Goal: Task Accomplishment & Management: Use online tool/utility

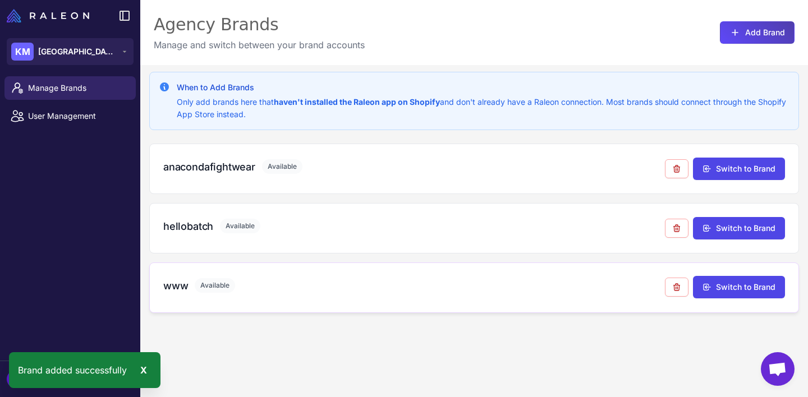
click at [447, 289] on div "www Available" at bounding box center [414, 285] width 502 height 15
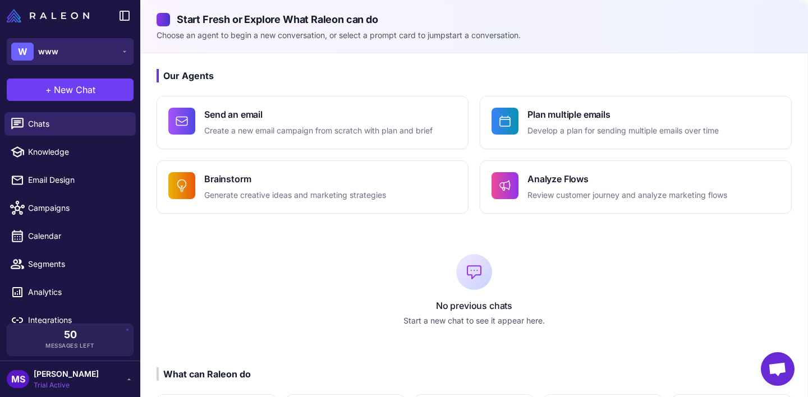
click at [95, 49] on button "W www" at bounding box center [70, 51] width 127 height 27
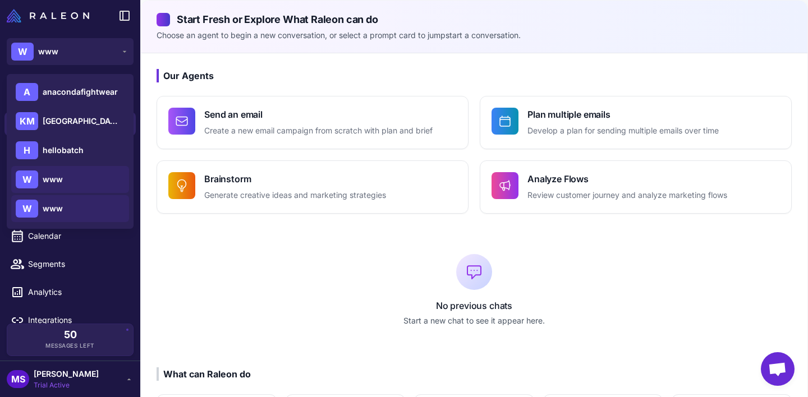
click at [66, 184] on div "W www" at bounding box center [70, 179] width 118 height 27
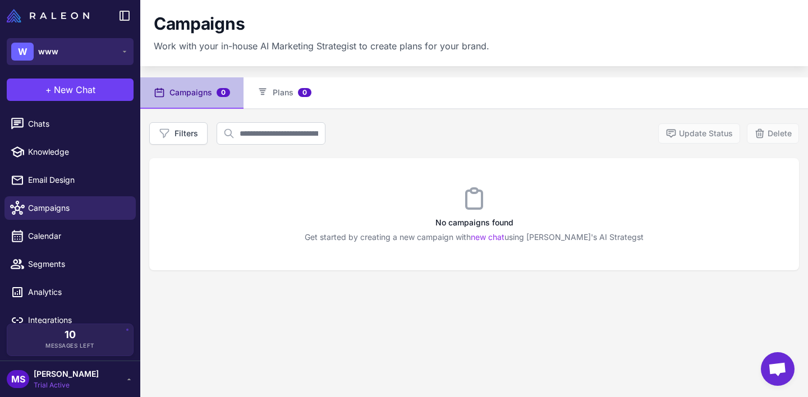
click at [113, 40] on button "W www" at bounding box center [70, 51] width 127 height 27
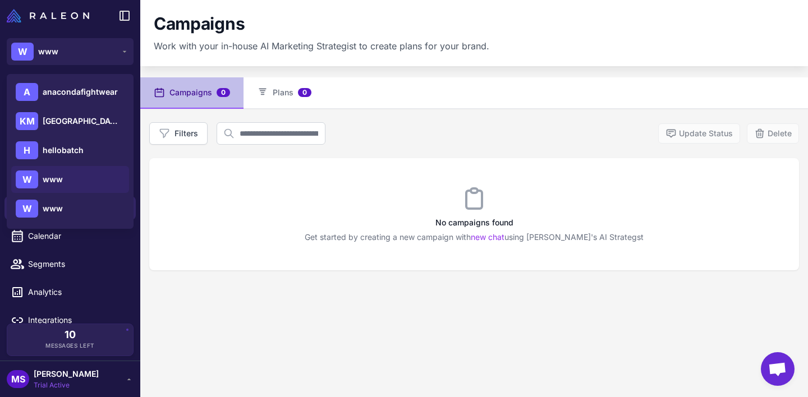
click at [413, 126] on div "Filters Update Status Delete" at bounding box center [474, 133] width 650 height 22
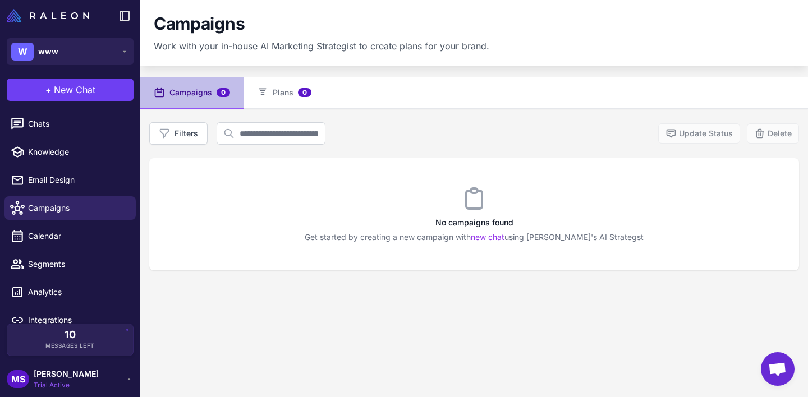
scroll to position [13, 0]
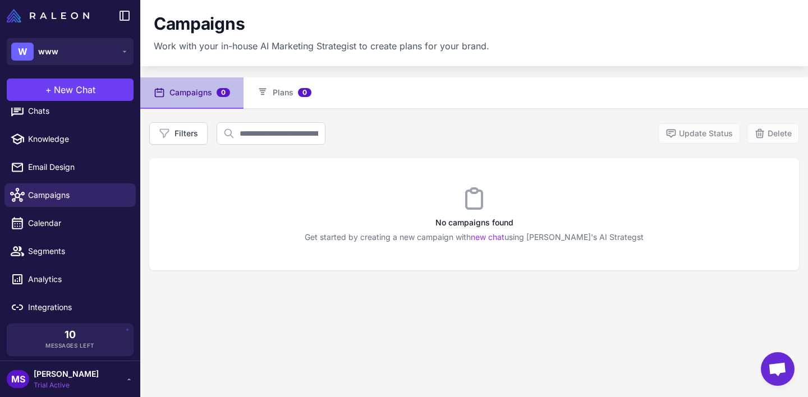
click at [52, 305] on span "Integrations" at bounding box center [77, 307] width 99 height 12
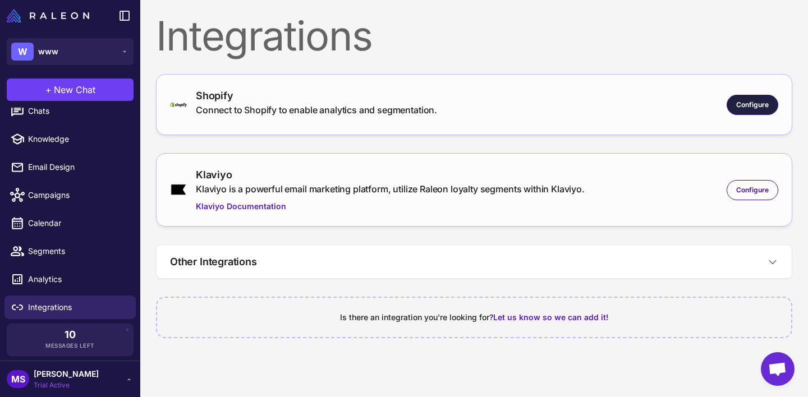
click at [769, 96] on div "Configure" at bounding box center [753, 105] width 52 height 20
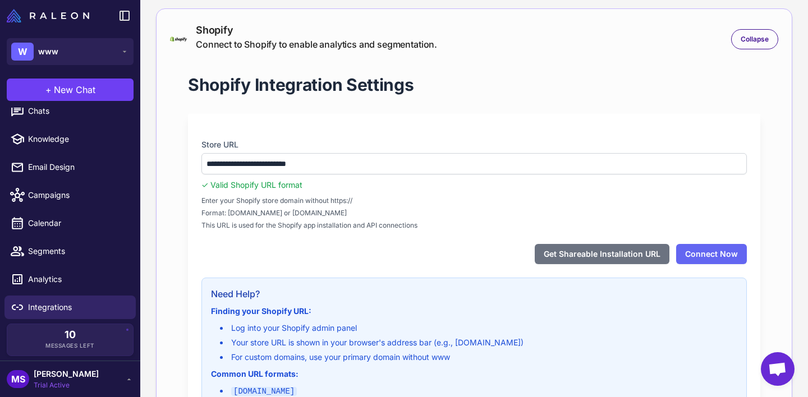
scroll to position [74, 0]
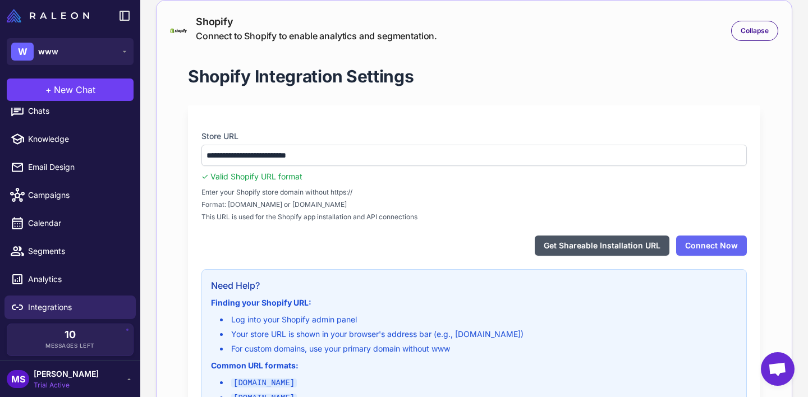
click at [592, 250] on button "Get Shareable Installation URL" at bounding box center [602, 246] width 135 height 20
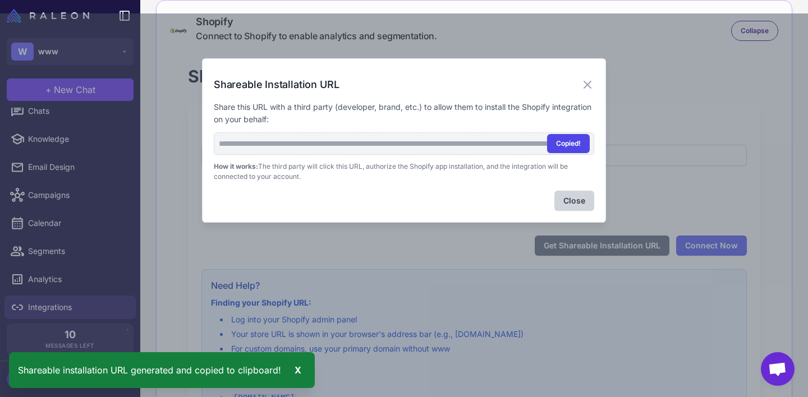
click at [568, 148] on button "Copied!" at bounding box center [568, 143] width 43 height 19
click at [572, 141] on button "Copy" at bounding box center [572, 143] width 35 height 19
click at [590, 84] on icon at bounding box center [587, 84] width 13 height 13
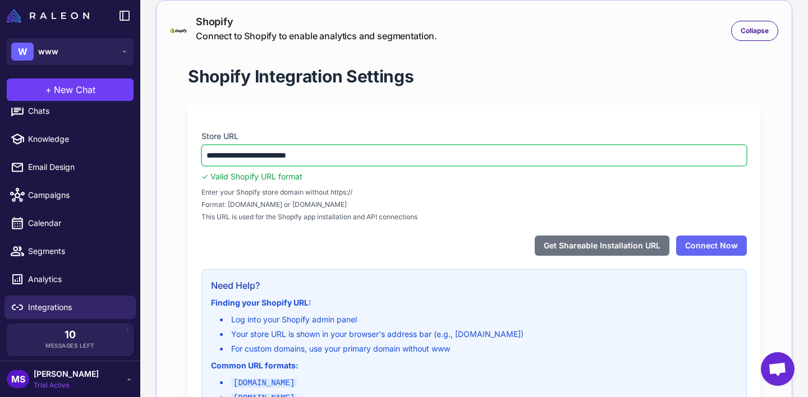
drag, startPoint x: 227, startPoint y: 156, endPoint x: 192, endPoint y: 156, distance: 34.8
click at [192, 156] on div "**********" at bounding box center [474, 274] width 573 height 337
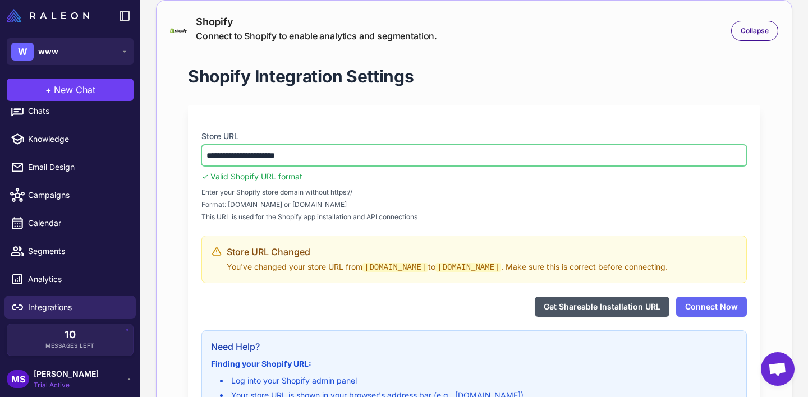
type input "**********"
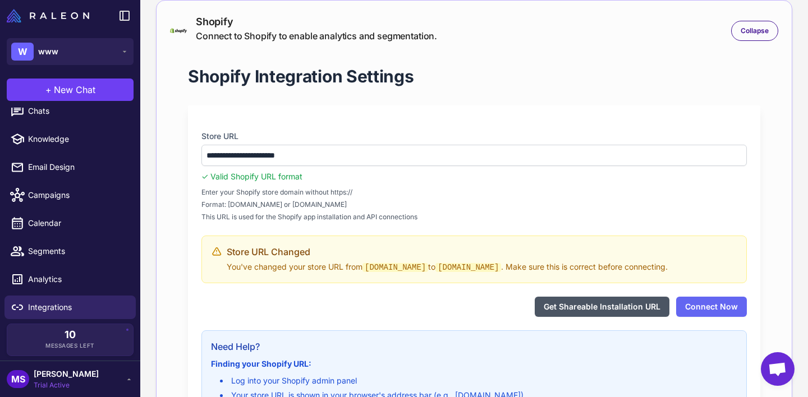
click at [665, 317] on button "Get Shareable Installation URL" at bounding box center [602, 307] width 135 height 20
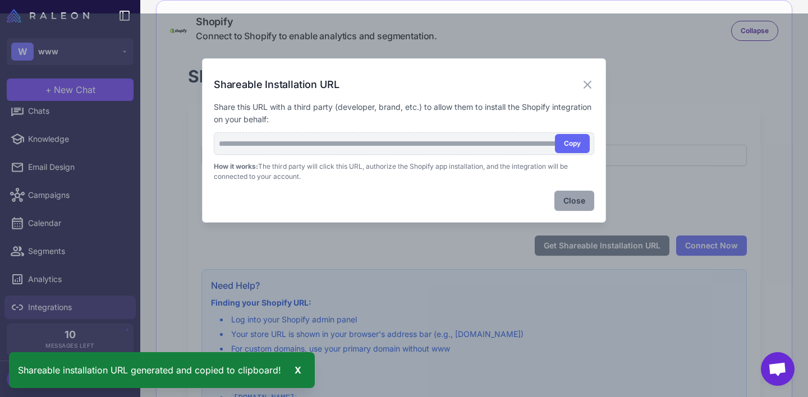
click at [575, 192] on button "Close" at bounding box center [575, 201] width 40 height 20
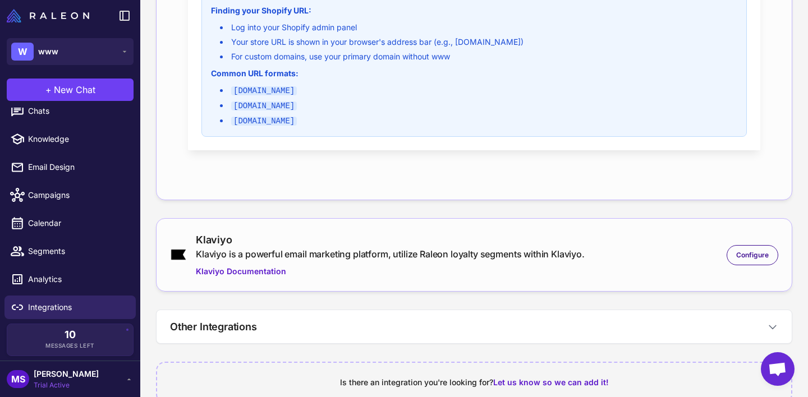
scroll to position [391, 0]
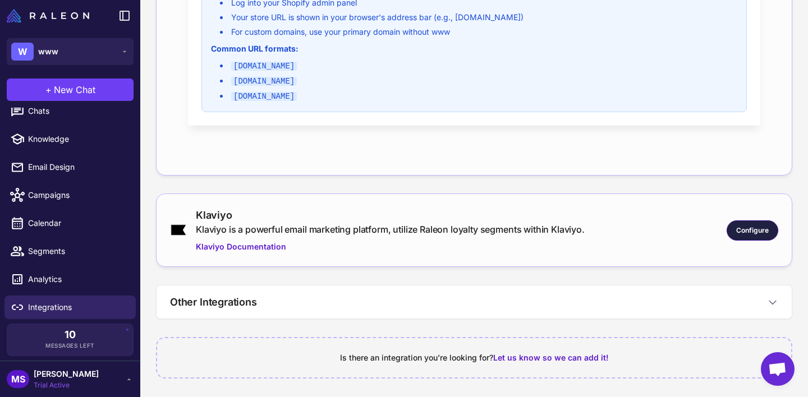
click at [752, 233] on span "Configure" at bounding box center [753, 231] width 33 height 10
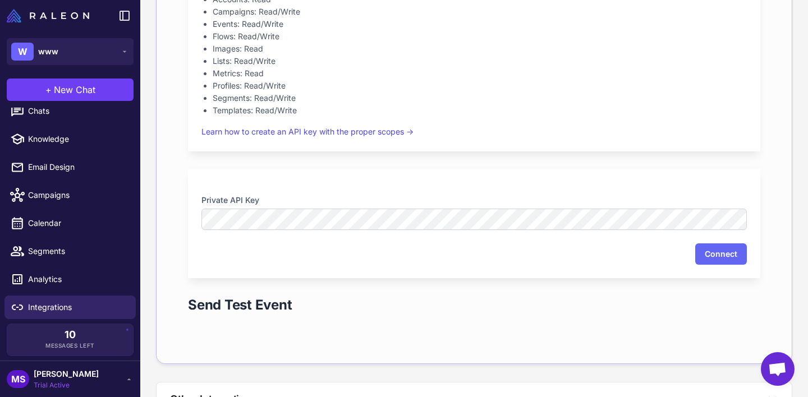
scroll to position [798, 0]
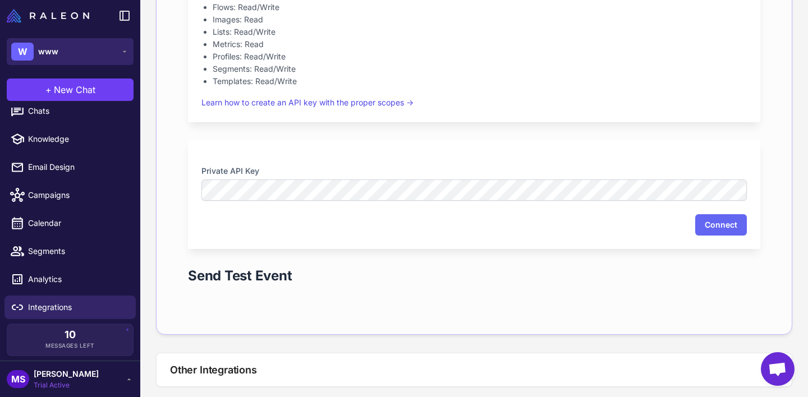
click at [126, 57] on button "W www" at bounding box center [70, 51] width 127 height 27
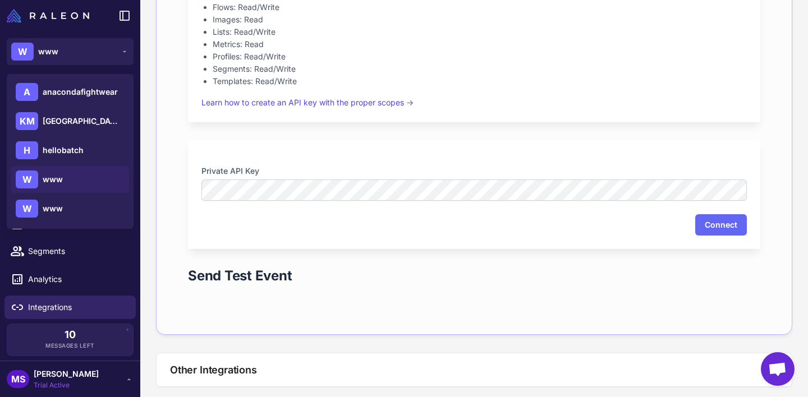
click at [61, 386] on span "Trial Active" at bounding box center [66, 386] width 65 height 10
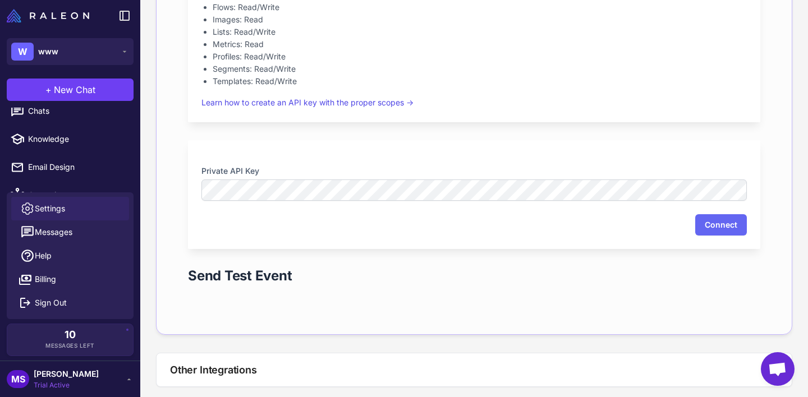
click at [47, 209] on span "Settings" at bounding box center [50, 209] width 30 height 12
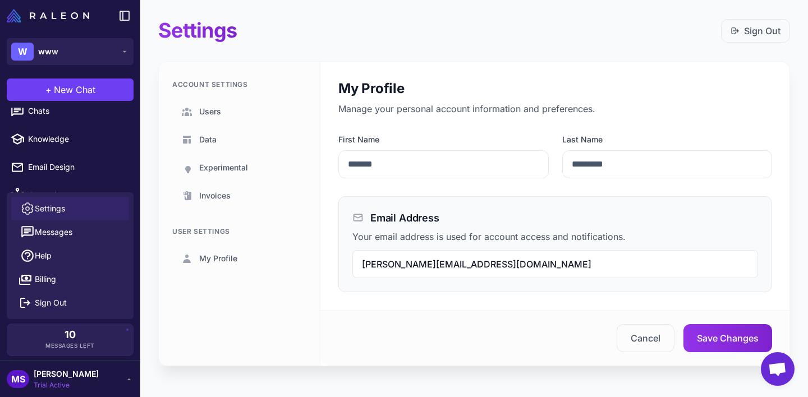
click at [94, 31] on div "W www" at bounding box center [70, 51] width 140 height 40
click at [11, 16] on img at bounding box center [48, 15] width 83 height 13
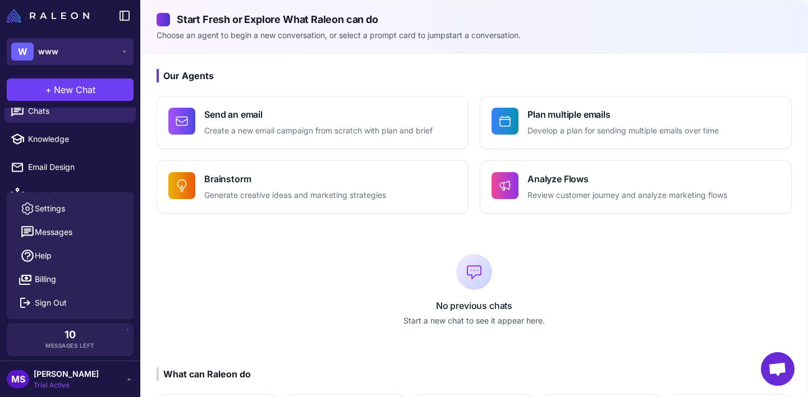
click at [70, 47] on button "W www" at bounding box center [70, 51] width 127 height 27
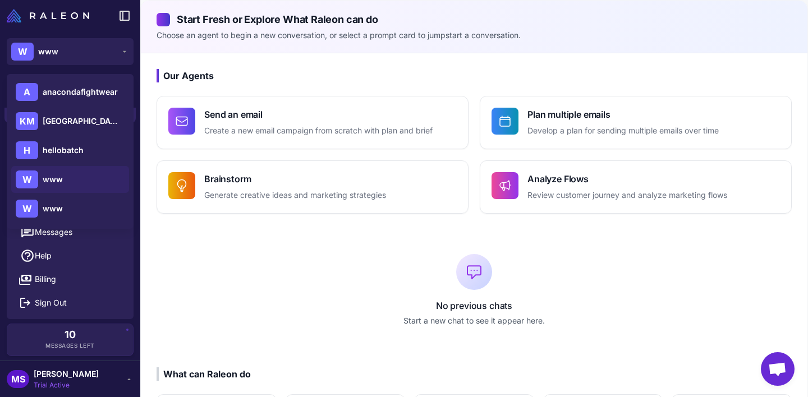
click at [346, 243] on div "No previous chats Start a new chat to see it appear here." at bounding box center [475, 291] width 636 height 118
